Goal: Information Seeking & Learning: Understand process/instructions

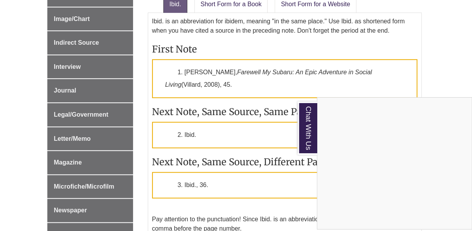
scroll to position [316, 0]
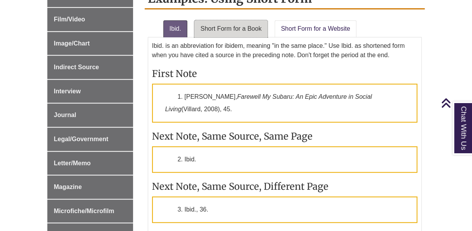
click at [240, 31] on link "Short Form for a Book" at bounding box center [230, 28] width 73 height 17
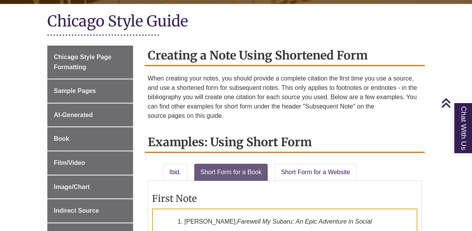
scroll to position [173, 0]
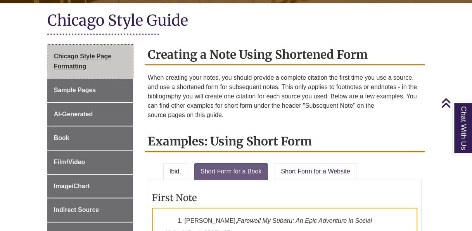
click at [93, 57] on span "Chicago Style Page Formatting" at bounding box center [83, 61] width 58 height 17
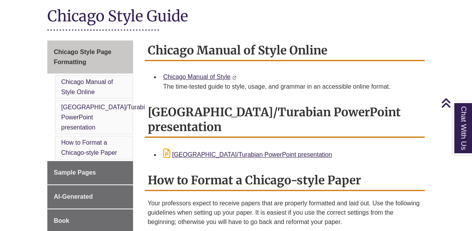
scroll to position [146, 0]
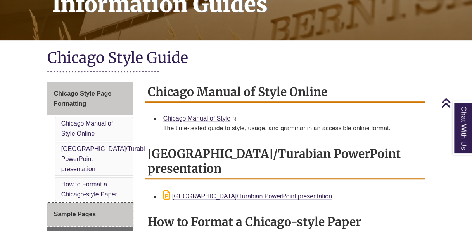
click at [75, 210] on span "Sample Pages" at bounding box center [75, 213] width 42 height 7
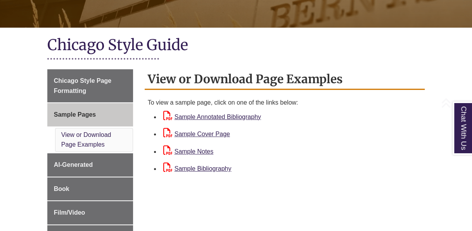
scroll to position [152, 0]
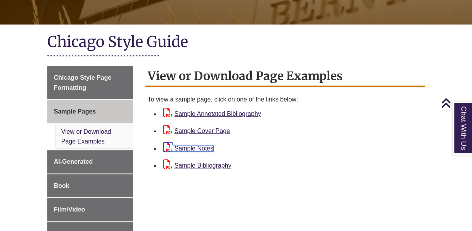
click at [207, 146] on link "Sample Notes" at bounding box center [188, 148] width 50 height 7
